Goal: Task Accomplishment & Management: Manage account settings

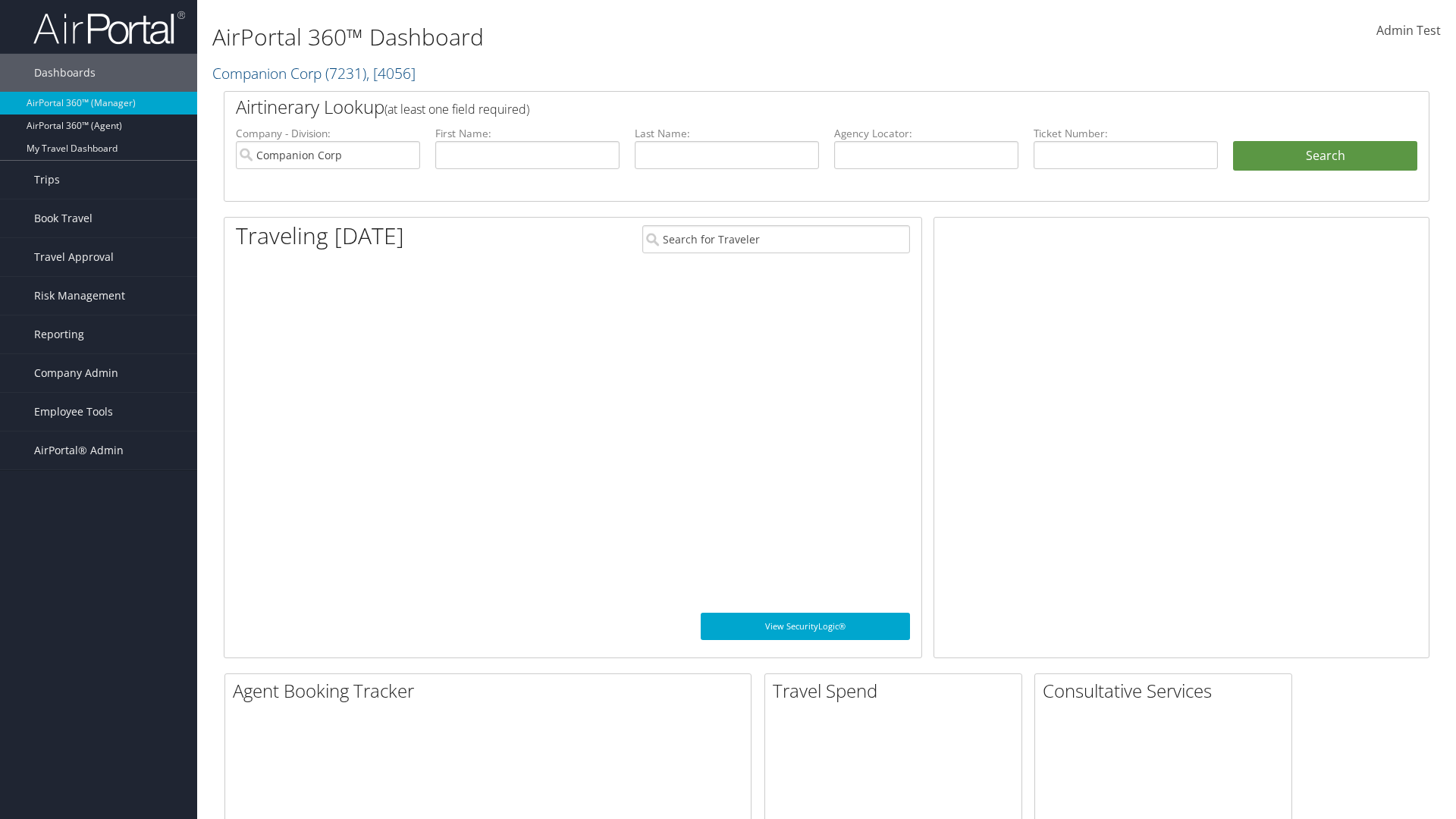
click at [99, 373] on span "Company Admin" at bounding box center [76, 373] width 84 height 38
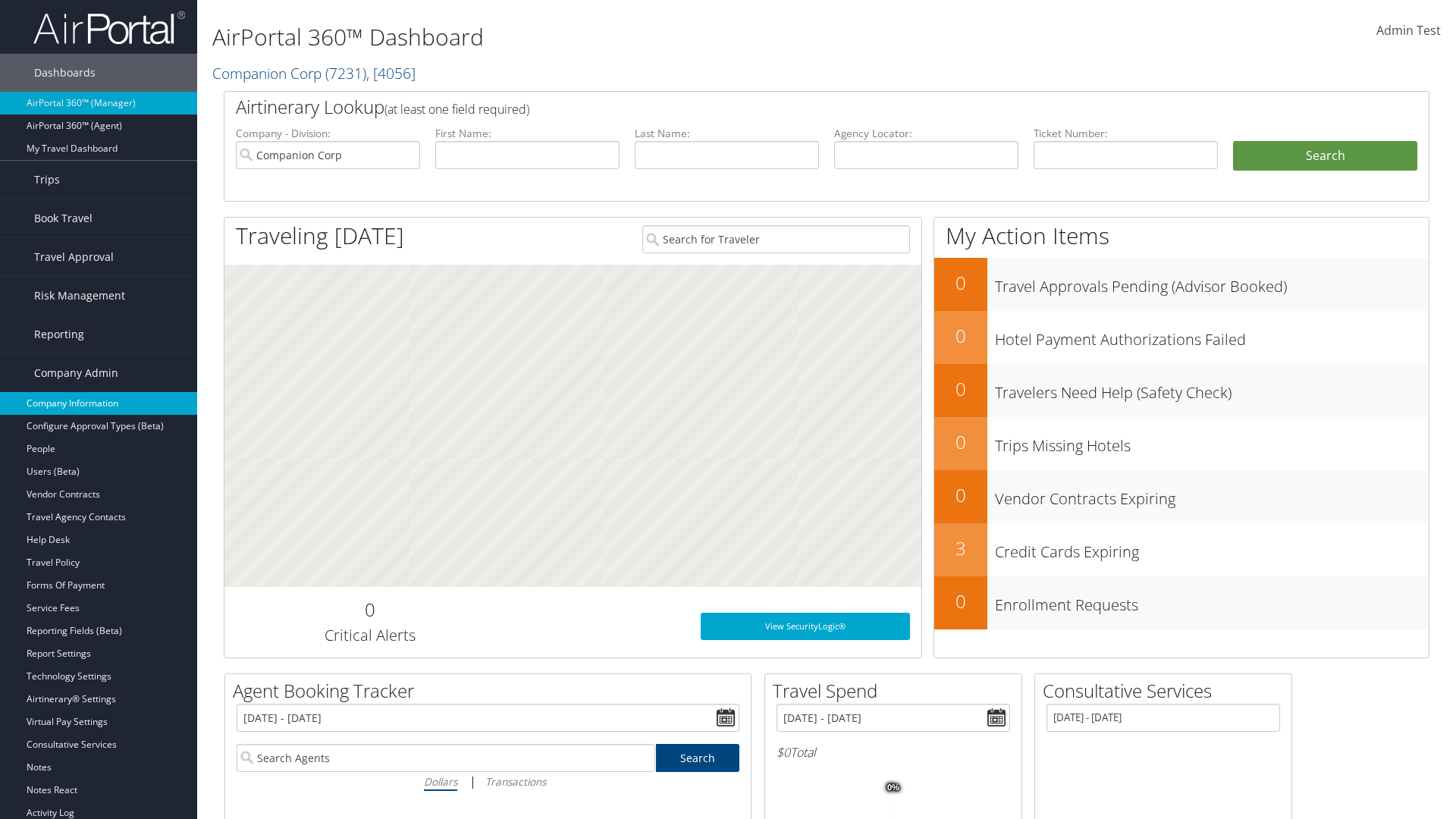
click at [99, 404] on link "Company Information" at bounding box center [98, 404] width 197 height 23
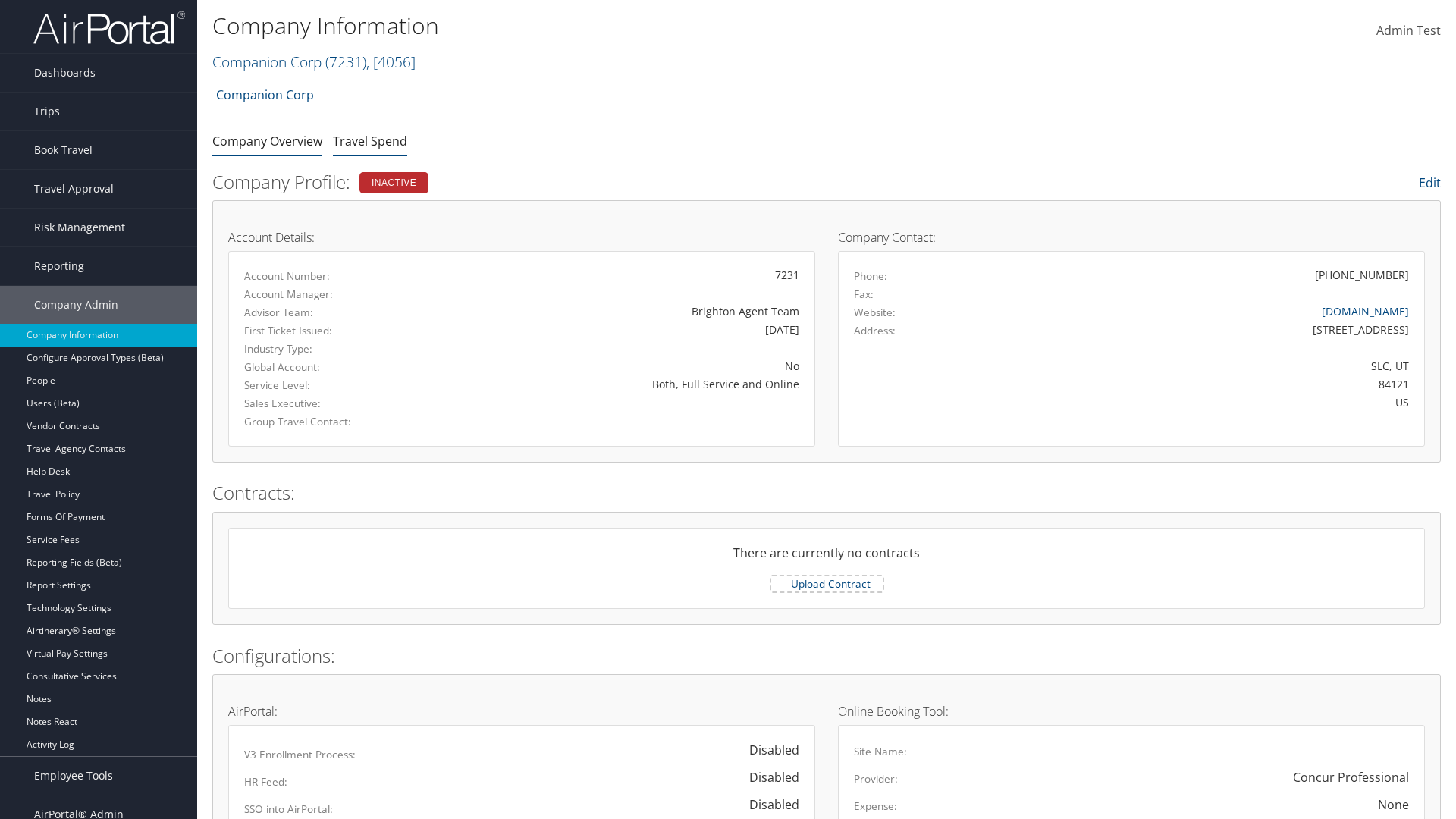
click at [370, 140] on link "Travel Spend" at bounding box center [370, 140] width 74 height 17
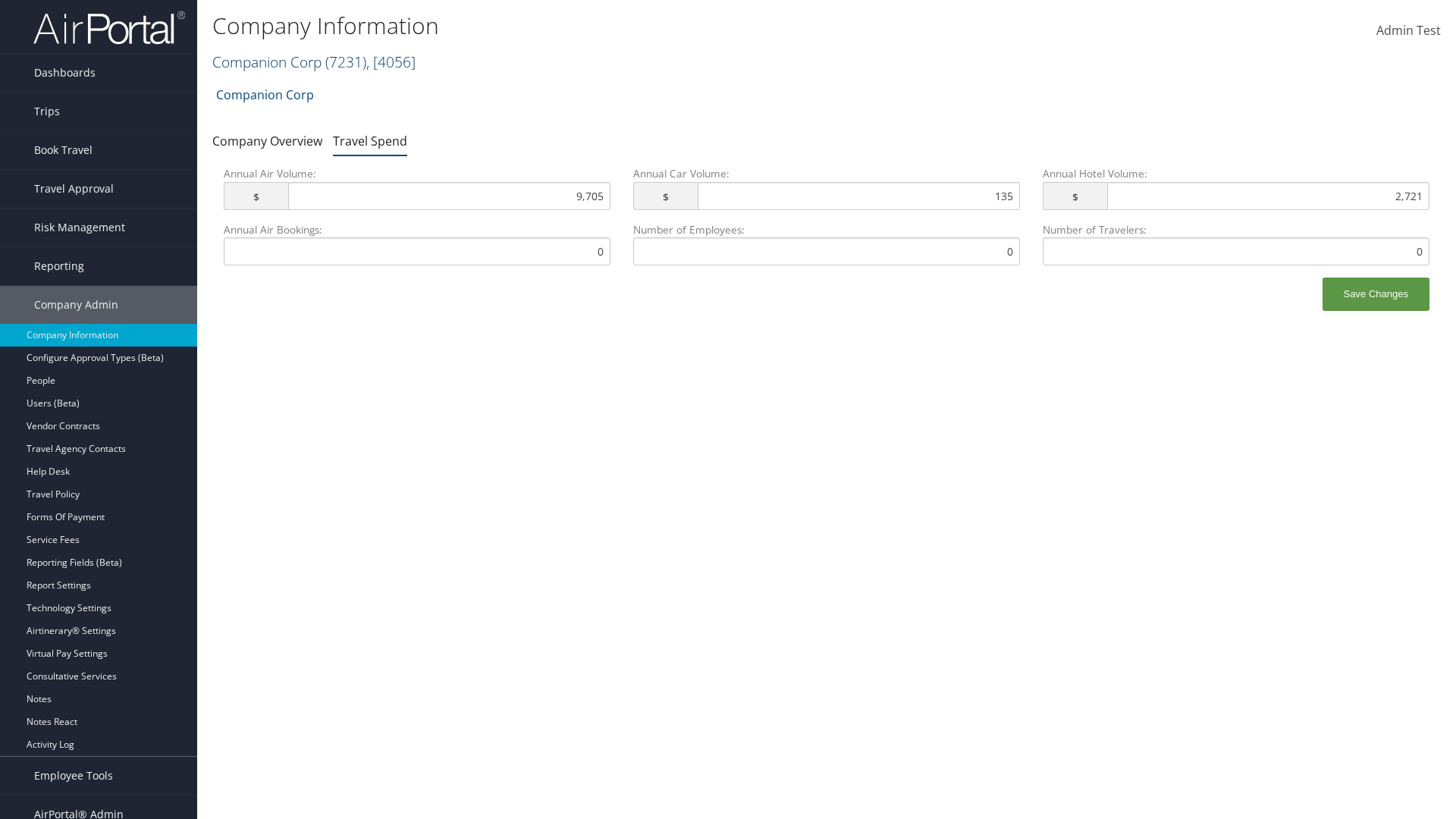
click at [267, 62] on link "Companion Corp ( 7231 ) , [ 4056 ]" at bounding box center [313, 61] width 203 height 20
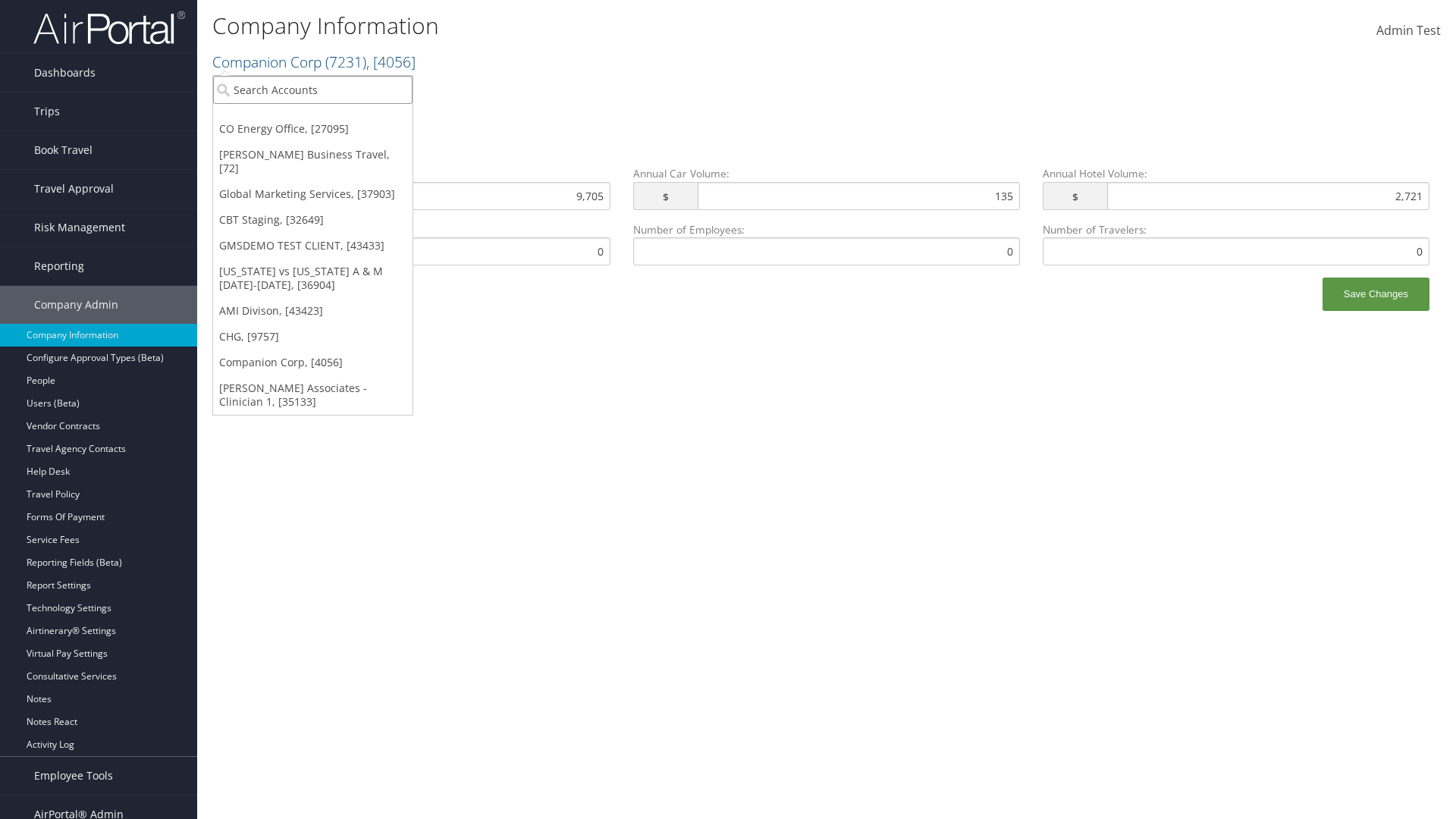
click at [313, 89] on input "search" at bounding box center [313, 90] width 200 height 28
type input "Global Marketing Services"
click at [327, 118] on div "Global Marketing Services (301946), [37903]" at bounding box center [327, 117] width 244 height 13
